Goal: Transaction & Acquisition: Purchase product/service

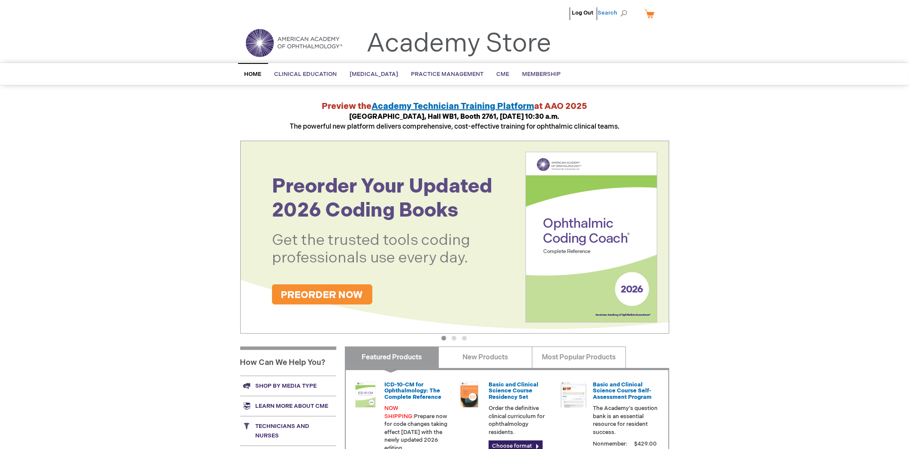
click at [623, 10] on span "Search" at bounding box center [614, 12] width 33 height 17
paste input "Ophthalmic Medical Assisting: An Independent Study Course, Seventh Edition Onli…"
click at [620, 6] on button "Search" at bounding box center [623, 13] width 7 height 14
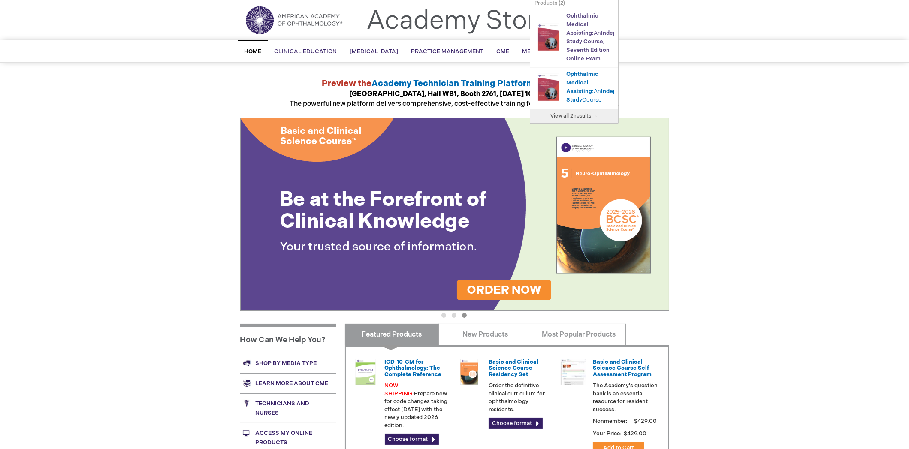
scroll to position [42, 0]
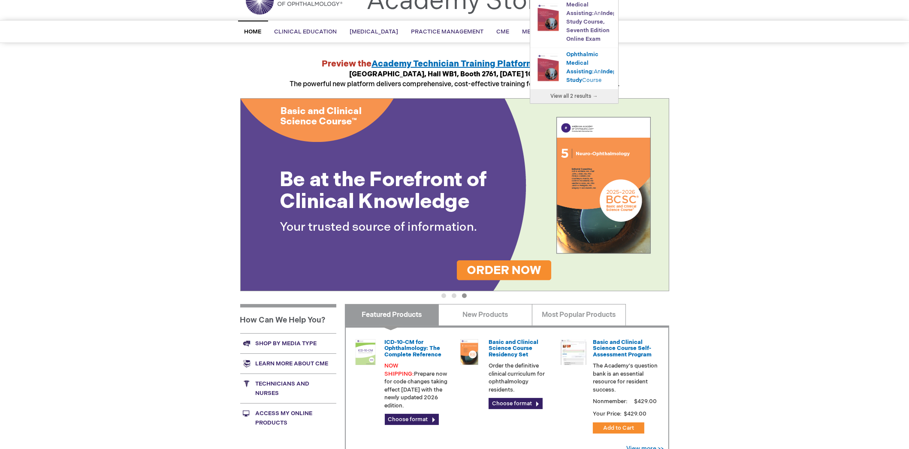
click at [575, 25] on span "Study" at bounding box center [574, 21] width 16 height 7
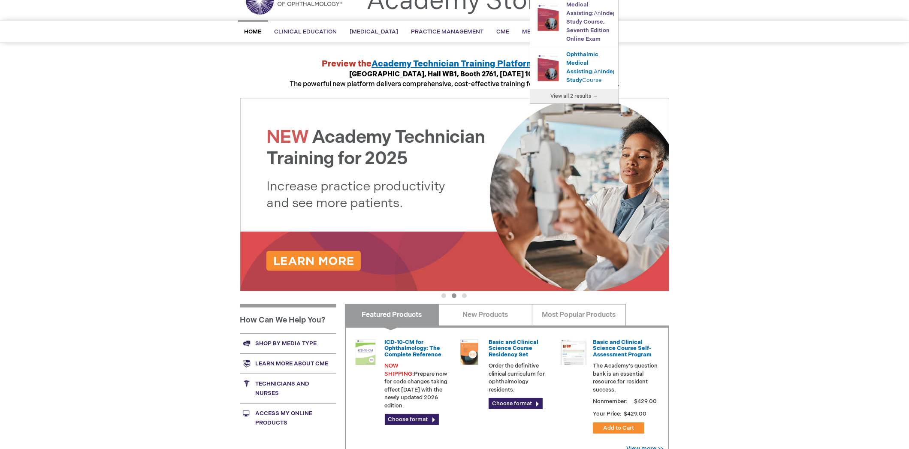
scroll to position [0, 0]
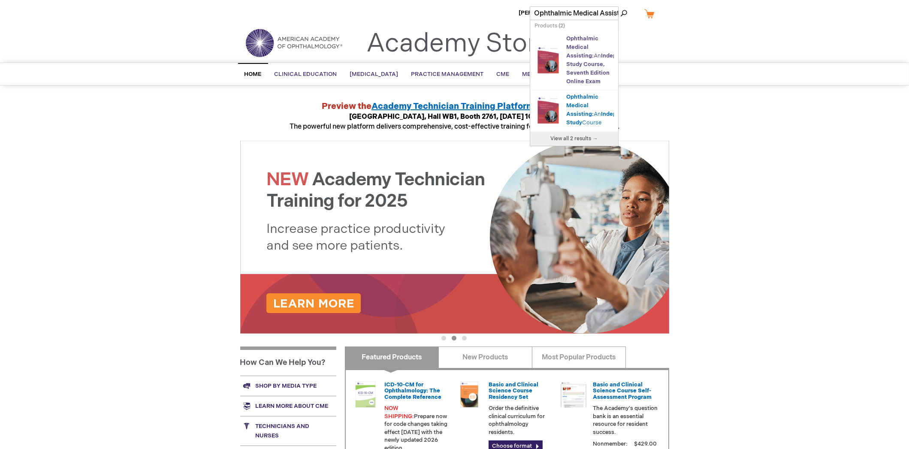
type input "Ophthalmic Medical Assisting: An Independent Study Course, Seventh Edition Onli…"
click at [601, 59] on span "Independent" at bounding box center [618, 55] width 35 height 7
click at [585, 142] on span "View all 2 results →" at bounding box center [574, 139] width 47 height 6
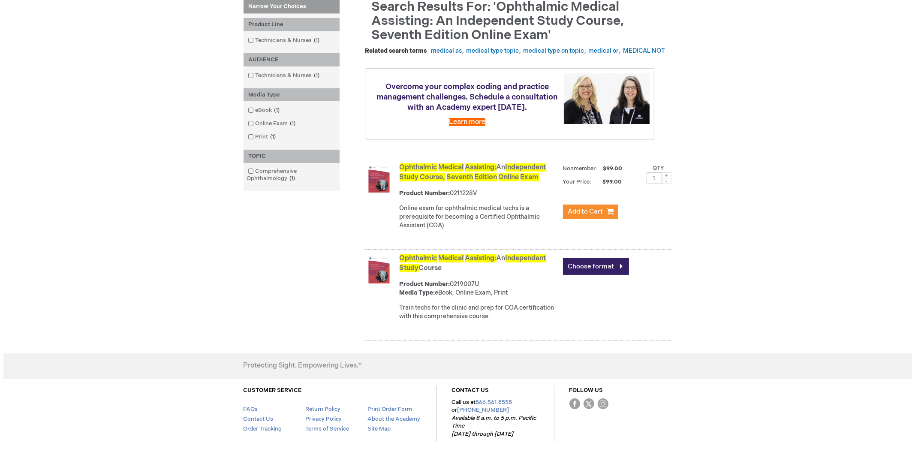
scroll to position [129, 0]
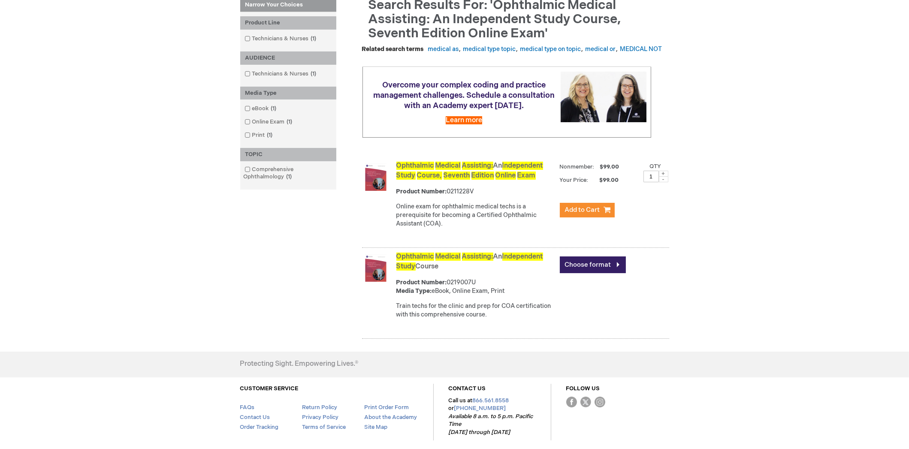
drag, startPoint x: 650, startPoint y: 183, endPoint x: 655, endPoint y: 182, distance: 4.8
click at [655, 182] on input "1" at bounding box center [650, 177] width 15 height 12
type input "15"
click at [582, 214] on span "Add to Cart" at bounding box center [582, 210] width 35 height 8
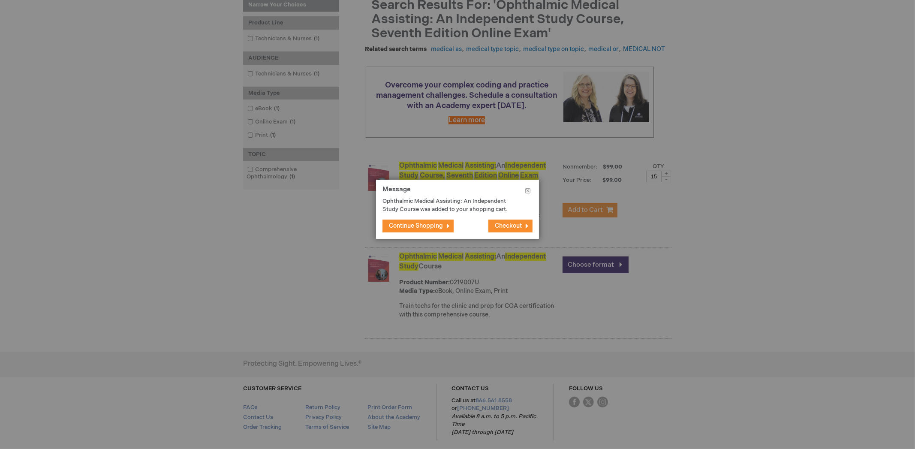
click at [493, 222] on button "Checkout" at bounding box center [511, 226] width 44 height 13
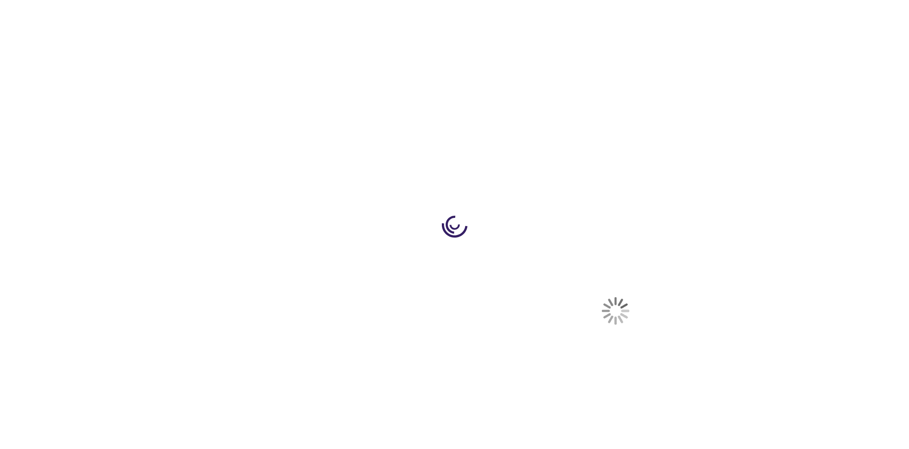
select select "US"
select select "18"
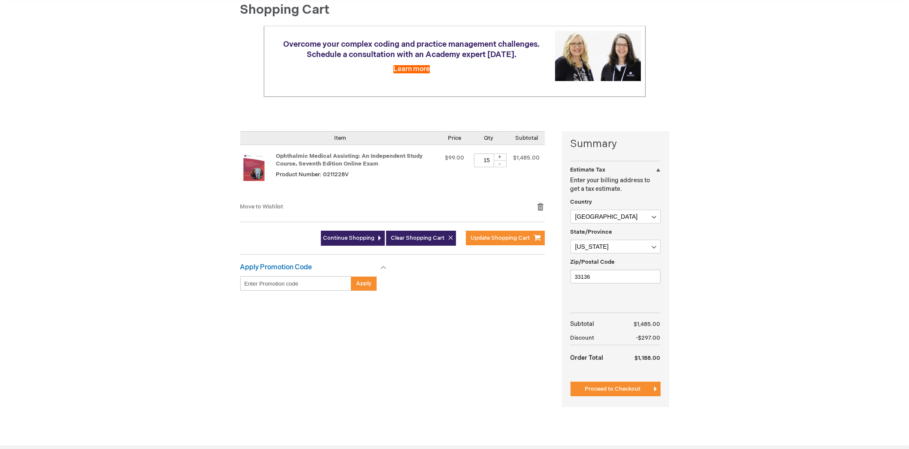
scroll to position [129, 0]
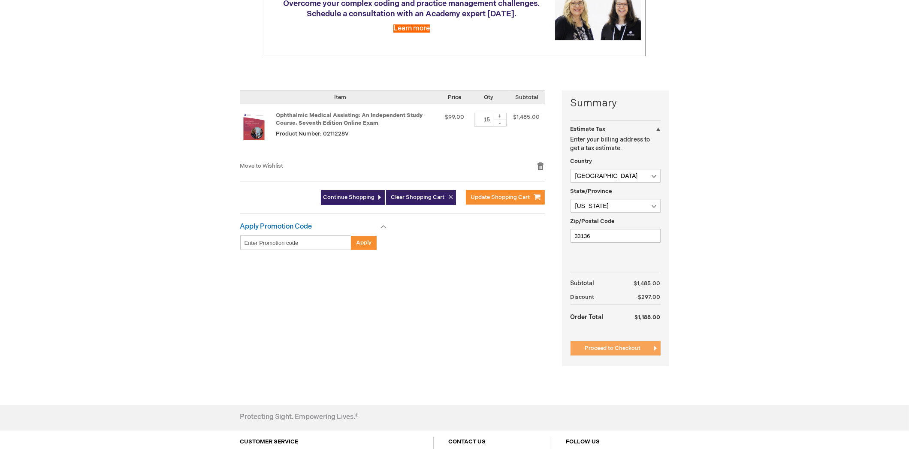
click at [598, 345] on span "Proceed to Checkout" at bounding box center [613, 348] width 56 height 7
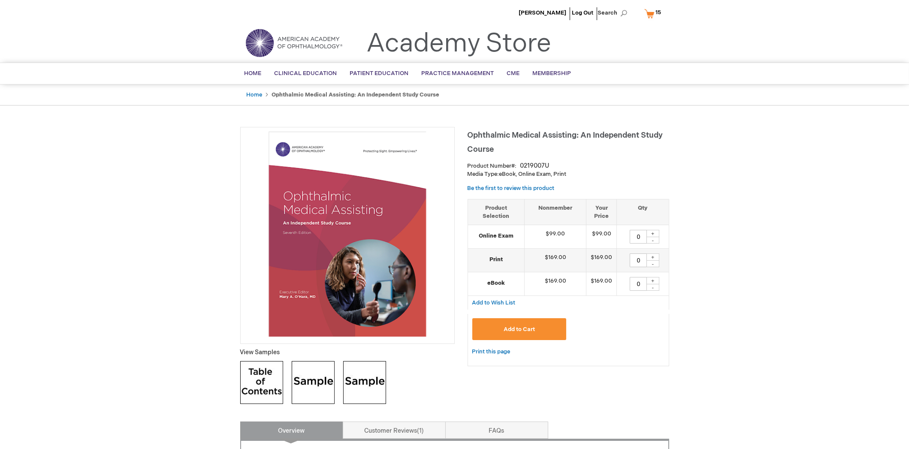
click at [644, 234] on input "0" at bounding box center [638, 237] width 17 height 14
type input "15"
click at [525, 330] on span "Add to Cart" at bounding box center [519, 329] width 31 height 7
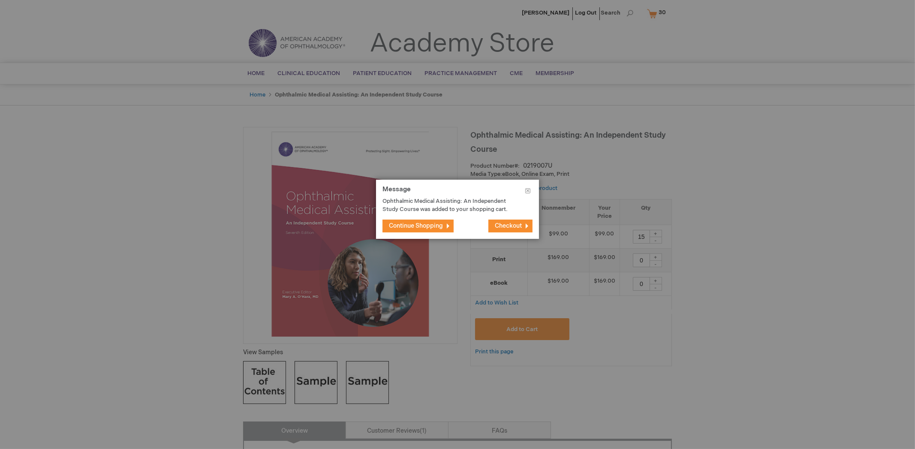
click at [506, 225] on span "Checkout" at bounding box center [508, 225] width 27 height 7
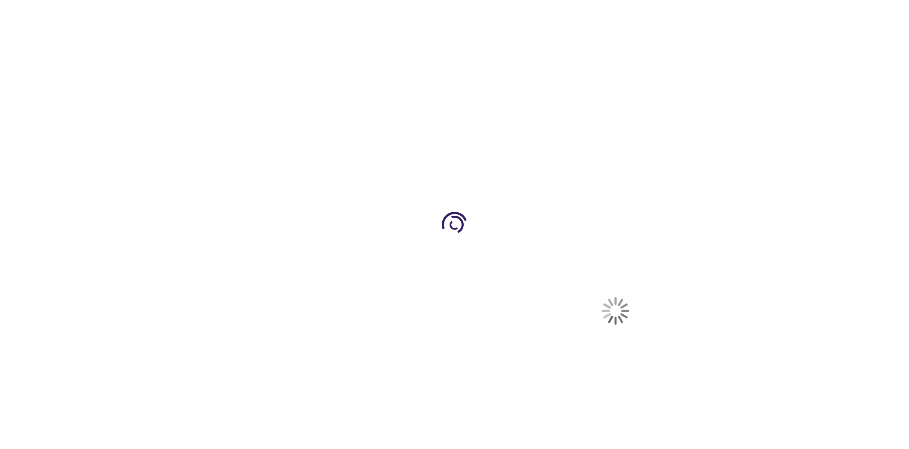
select select "US"
select select "18"
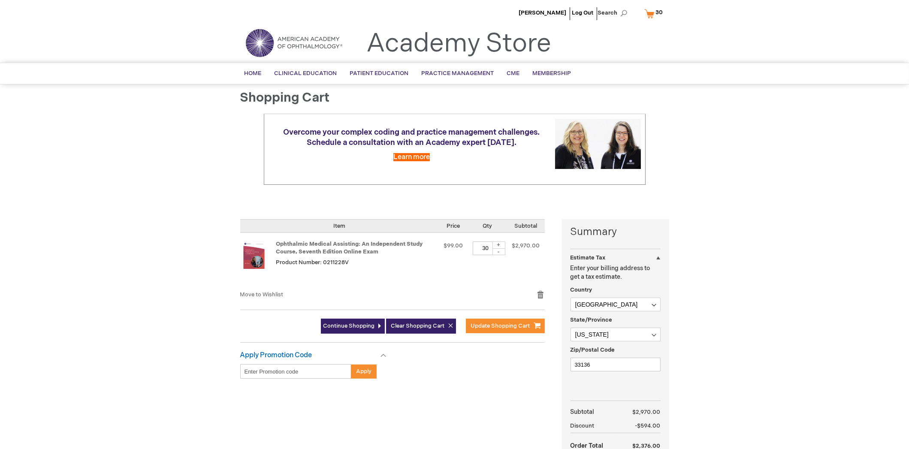
click at [485, 248] on input "30" at bounding box center [486, 249] width 26 height 14
type input "15"
click at [455, 260] on td "$99.00" at bounding box center [453, 261] width 29 height 57
click at [814, 309] on div "Martha Tello Log Out Search My Cart 30 30 items CLOSE RECENTLY ADDED ITEM(S) Cl…" at bounding box center [454, 335] width 909 height 670
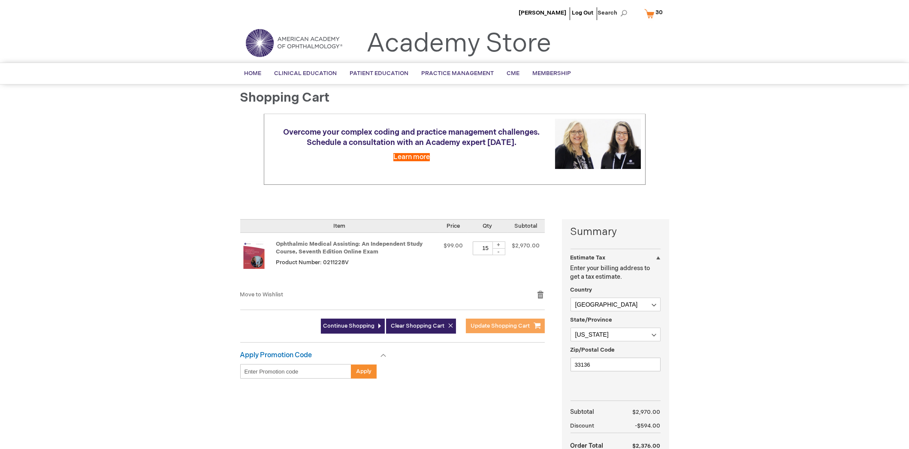
click at [500, 320] on button "Update Shopping Cart" at bounding box center [505, 326] width 79 height 15
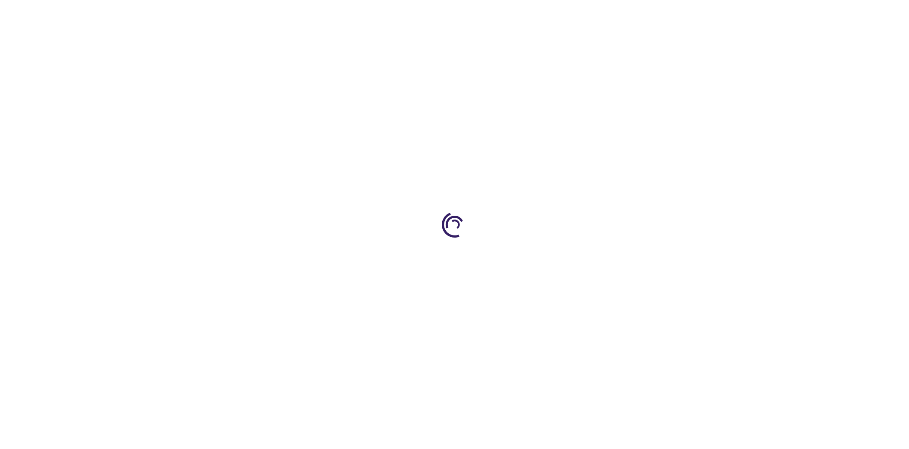
select select "US"
select select "18"
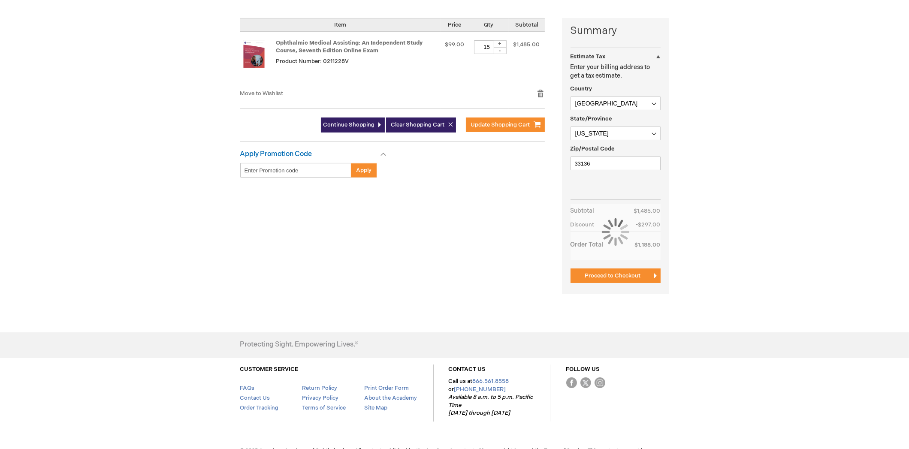
scroll to position [220, 0]
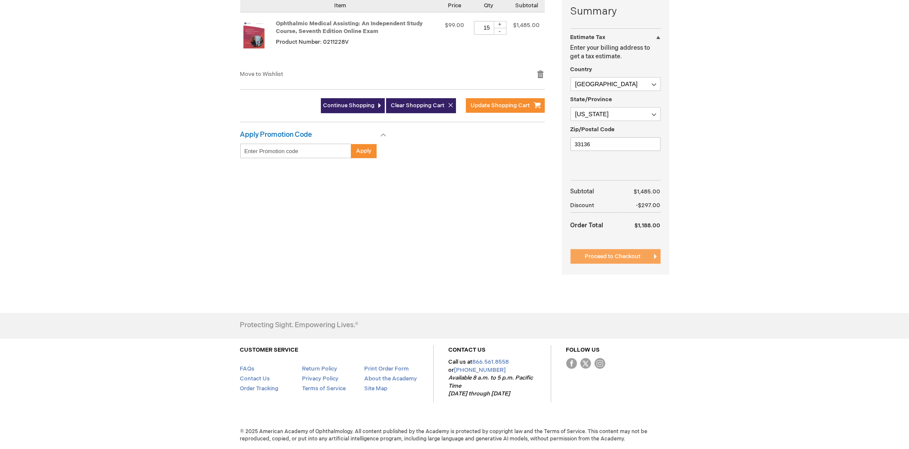
click at [632, 257] on span "Proceed to Checkout" at bounding box center [613, 256] width 56 height 7
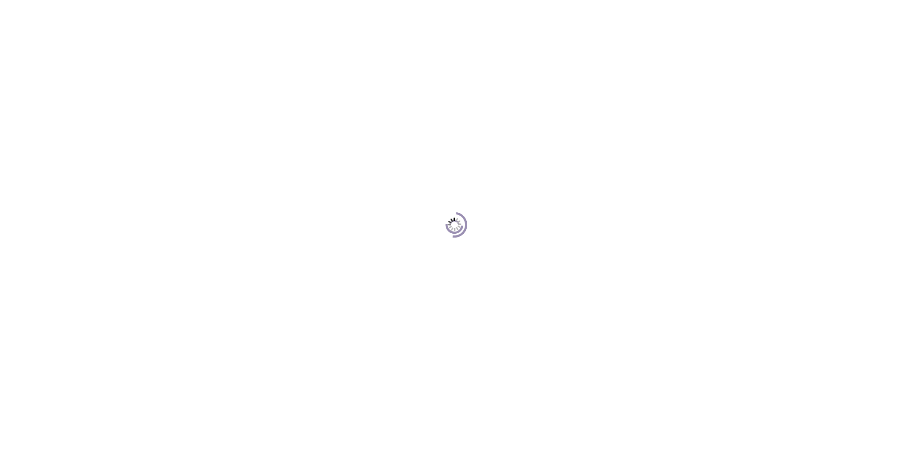
scroll to position [117, 0]
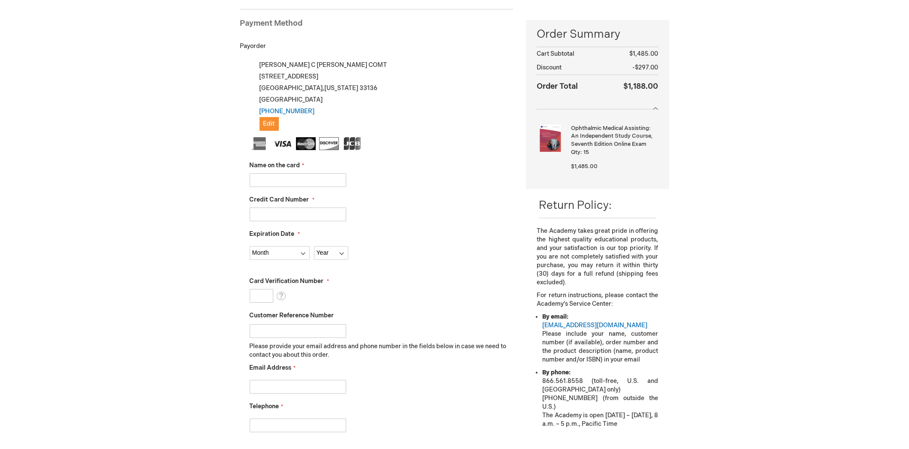
click at [327, 182] on input "Name on the card" at bounding box center [298, 180] width 97 height 14
type input "Jennifer Mendez Perez"
type input "5569631001661341"
select select "7"
select select "2029"
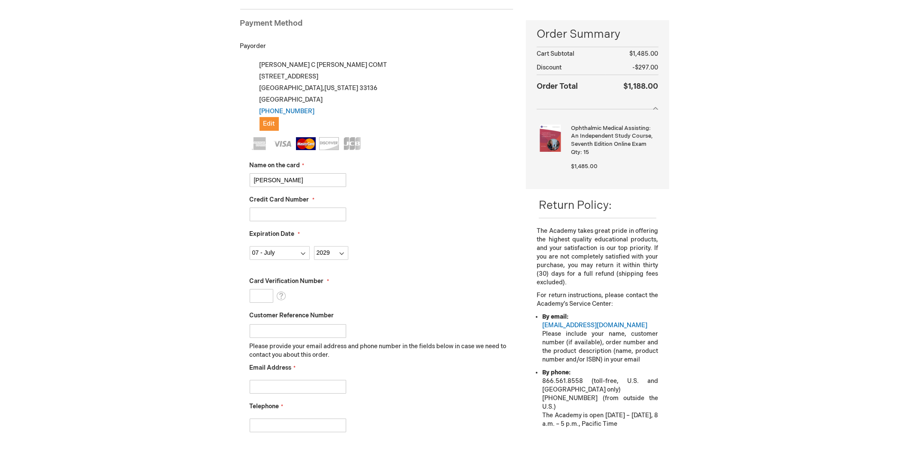
click at [261, 291] on input "Card Verification Number" at bounding box center [262, 296] width 24 height 14
type input "337"
click at [403, 292] on div "Card Verification Number 337 What is this?" at bounding box center [382, 290] width 264 height 26
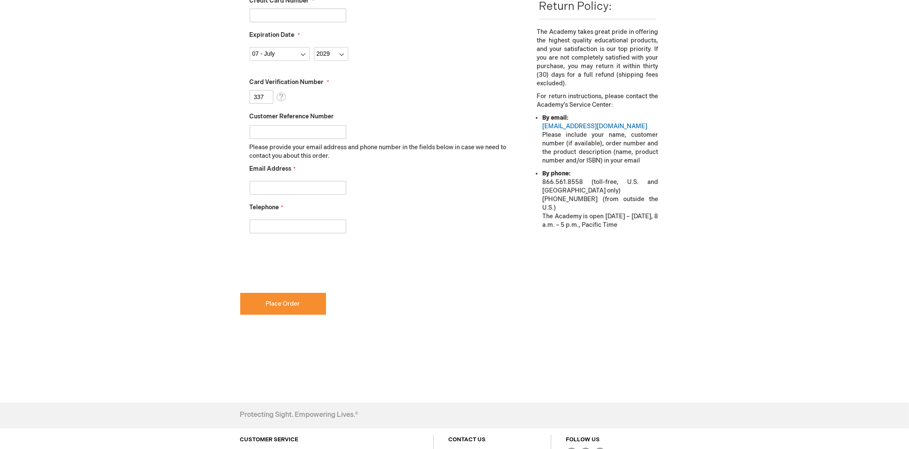
scroll to position [332, 0]
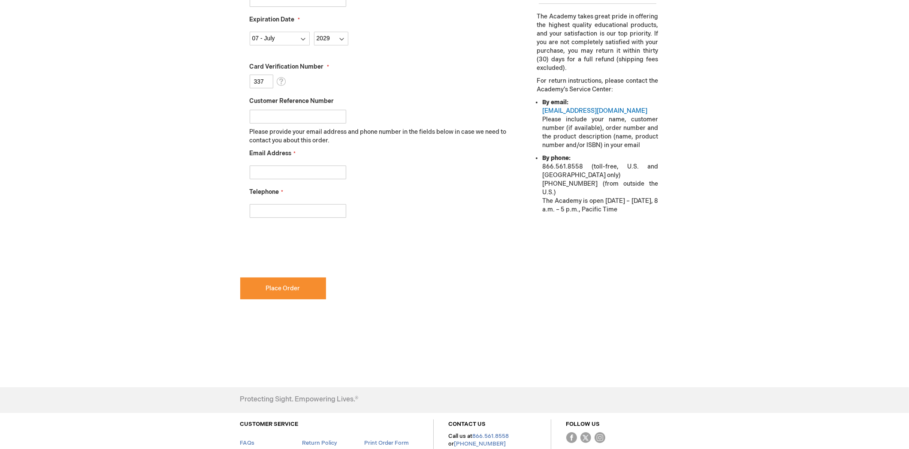
click at [315, 171] on input "Email Address" at bounding box center [298, 173] width 97 height 14
type input "jmendez@med.miami.edu"
type input "3054824092"
checkbox input "true"
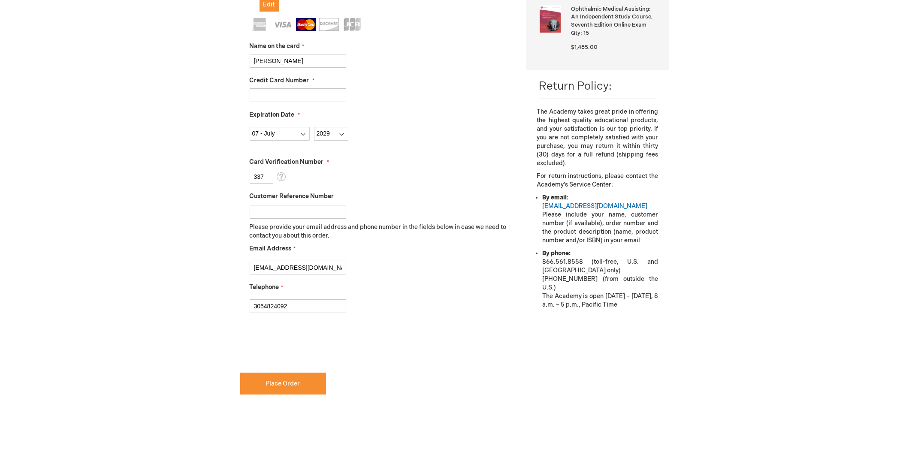
scroll to position [246, 0]
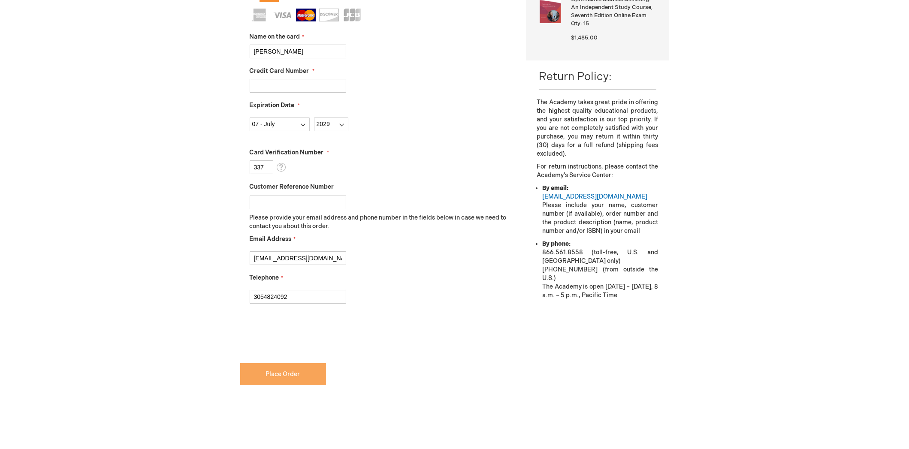
click at [309, 373] on button "Place Order" at bounding box center [283, 374] width 86 height 22
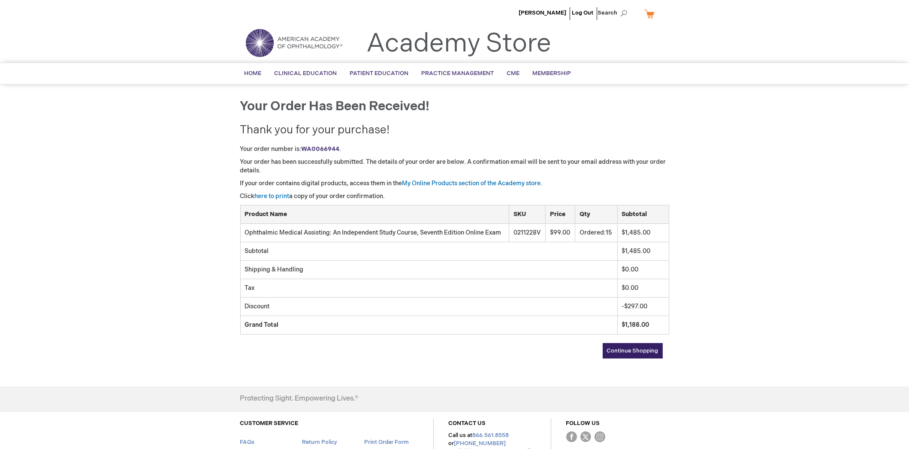
drag, startPoint x: 625, startPoint y: 135, endPoint x: 546, endPoint y: 131, distance: 79.0
click at [546, 131] on h2 "Thank you for your purchase!" at bounding box center [454, 130] width 429 height 12
click at [284, 195] on link "here to print" at bounding box center [272, 196] width 35 height 7
